Goal: Transaction & Acquisition: Purchase product/service

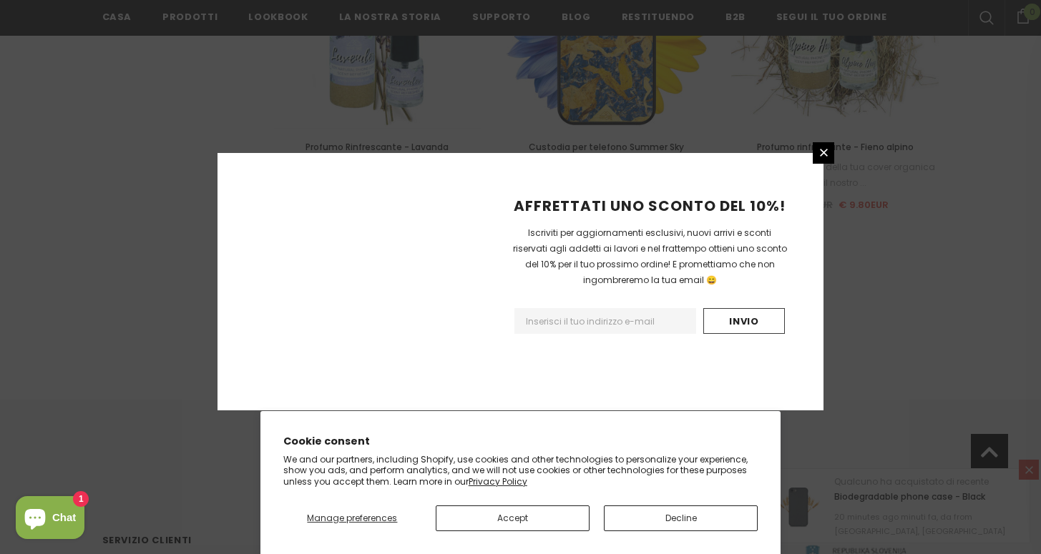
scroll to position [1675, 0]
